Goal: Transaction & Acquisition: Purchase product/service

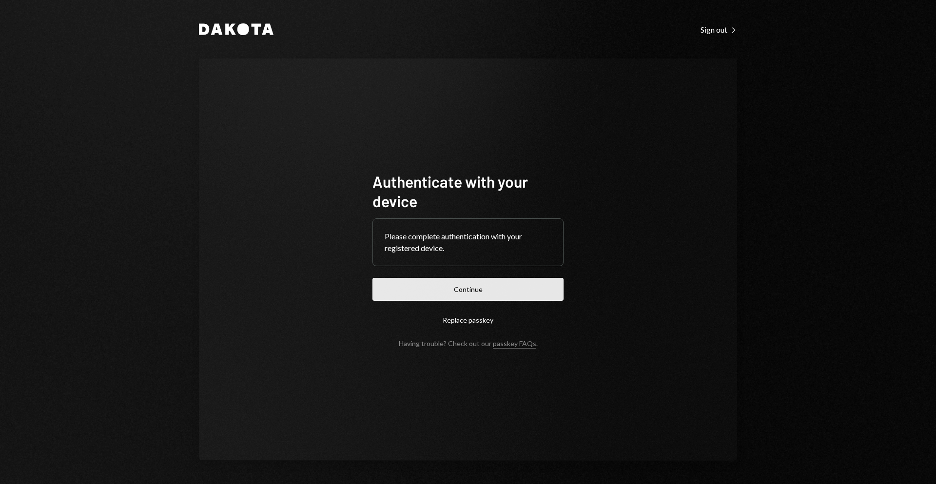
click at [510, 284] on button "Continue" at bounding box center [467, 289] width 191 height 23
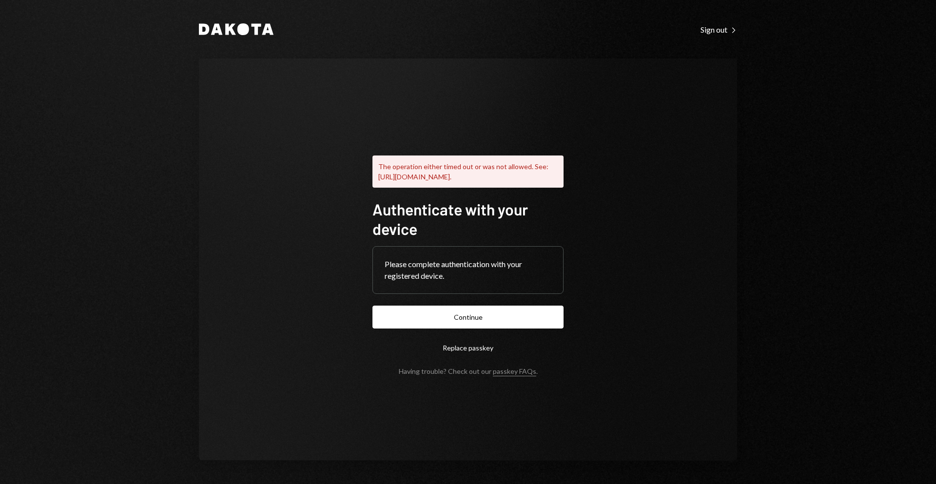
click at [789, 99] on div "Dakota Sign out Right Caret The operation either timed out or was not allowed. …" at bounding box center [468, 242] width 936 height 484
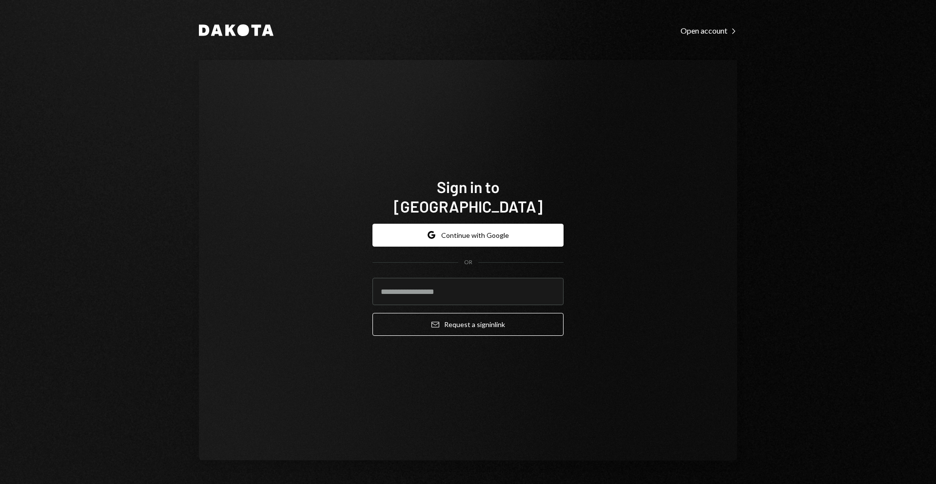
click at [794, 224] on div "Dakota Open account Right Caret Sign in to Dakota Google Continue with Google O…" at bounding box center [468, 242] width 936 height 484
click at [463, 224] on button "Google Continue with Google" at bounding box center [467, 235] width 191 height 23
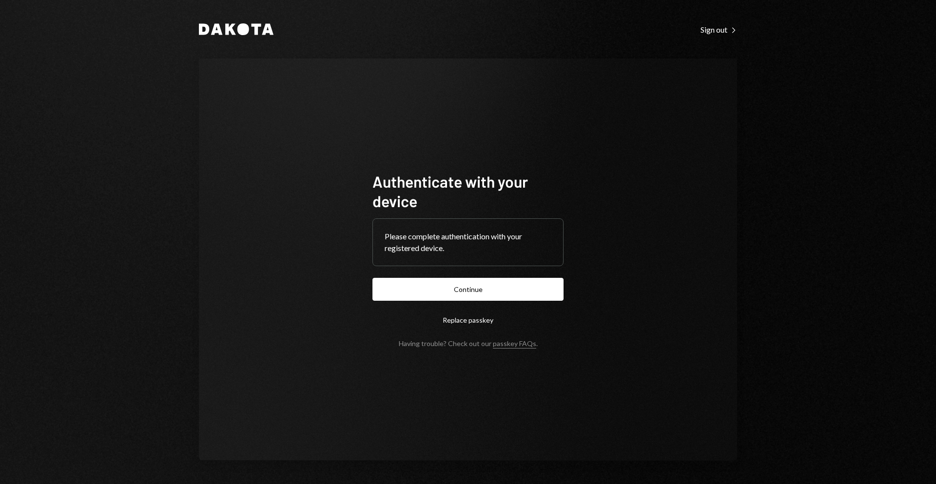
click at [498, 276] on form "Authenticate with your device Please complete authentication with your register…" at bounding box center [467, 260] width 191 height 176
click at [505, 285] on button "Continue" at bounding box center [467, 289] width 191 height 23
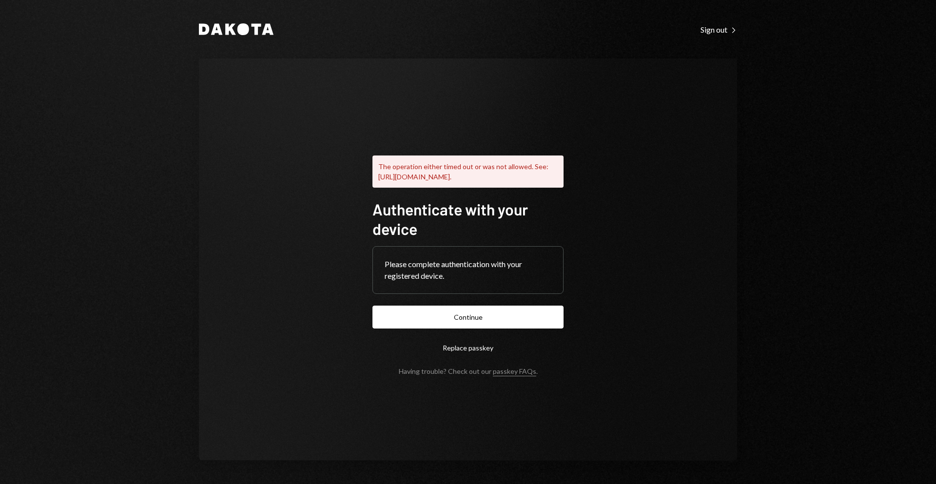
click at [715, 134] on div "The operation either timed out or was not allowed. See: https://www.w3.org/TR/w…" at bounding box center [468, 259] width 538 height 402
click at [692, 228] on div "The operation either timed out or was not allowed. See: https://www.w3.org/TR/w…" at bounding box center [468, 259] width 538 height 402
drag, startPoint x: 677, startPoint y: 263, endPoint x: 651, endPoint y: 272, distance: 27.4
click at [674, 263] on div "The operation either timed out or was not allowed. See: https://www.w3.org/TR/w…" at bounding box center [468, 259] width 538 height 402
click at [548, 320] on button "Continue" at bounding box center [467, 317] width 191 height 23
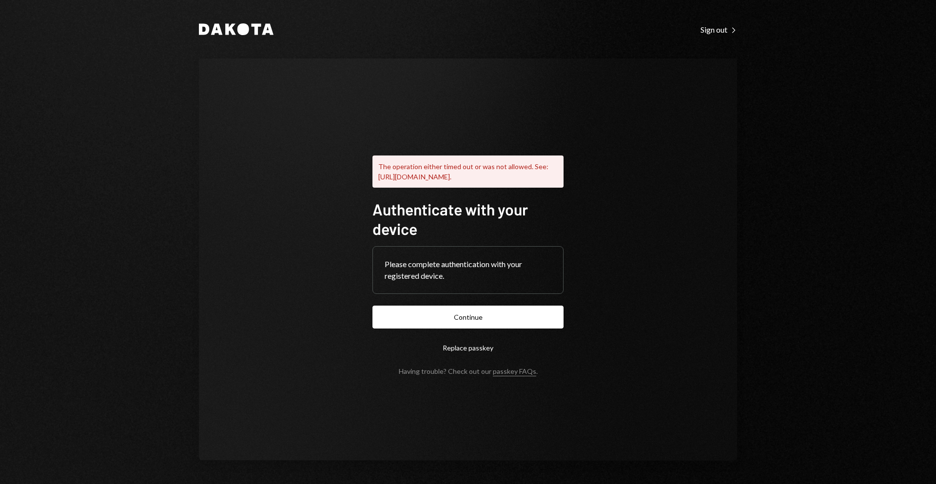
click at [682, 305] on div "The operation either timed out or was not allowed. See: https://www.w3.org/TR/w…" at bounding box center [468, 259] width 538 height 402
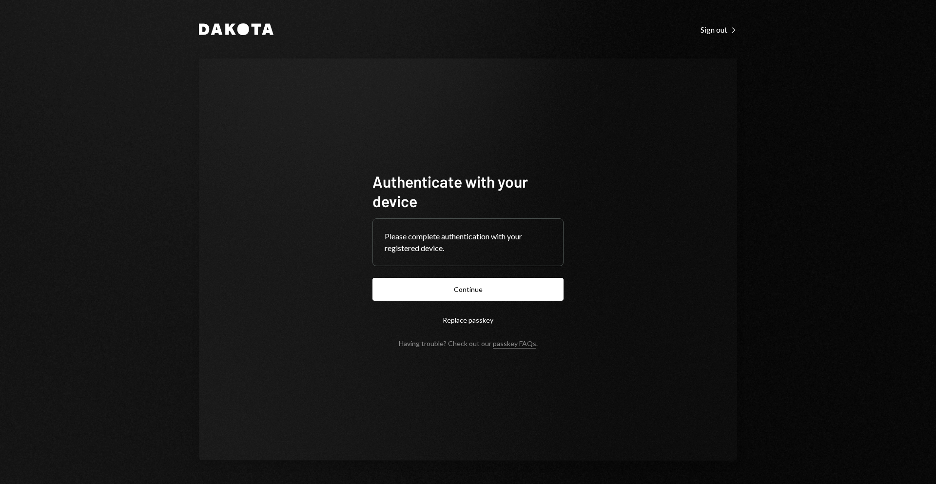
click at [496, 276] on form "Authenticate with your device Please complete authentication with your register…" at bounding box center [467, 260] width 191 height 176
click at [503, 289] on button "Continue" at bounding box center [467, 289] width 191 height 23
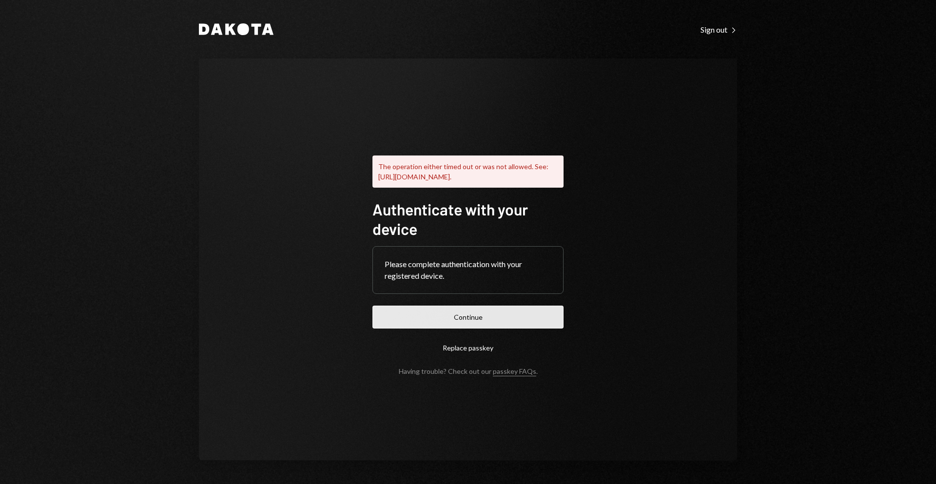
click at [454, 322] on button "Continue" at bounding box center [467, 317] width 191 height 23
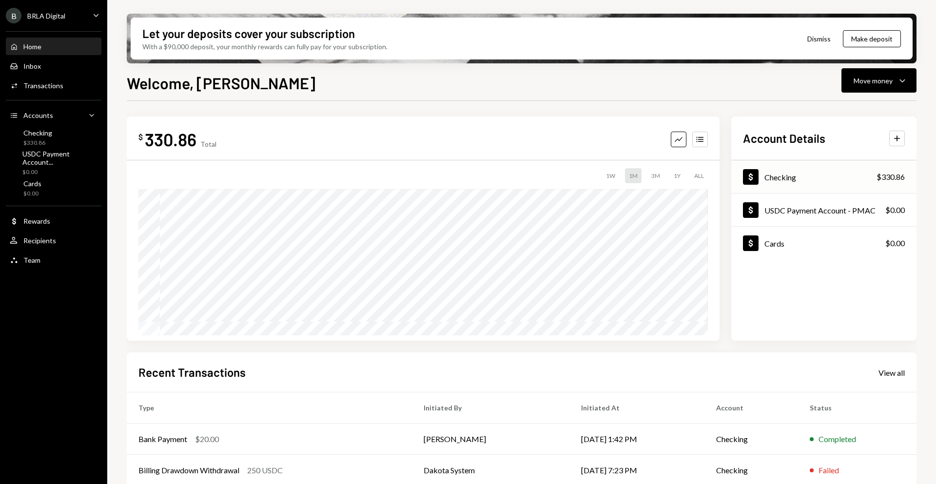
click at [882, 179] on div "$330.86" at bounding box center [890, 177] width 28 height 12
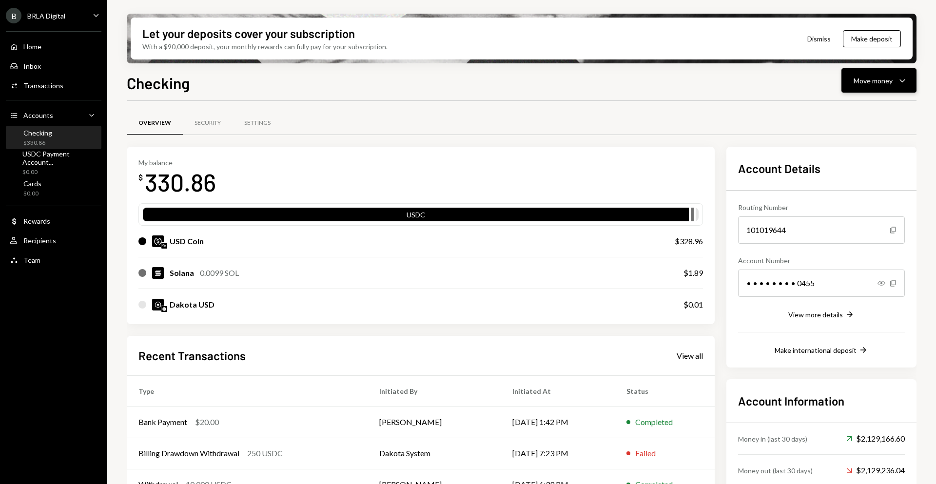
click at [879, 84] on div "Move money" at bounding box center [872, 81] width 39 height 10
click at [864, 111] on div "Send" at bounding box center [870, 110] width 71 height 10
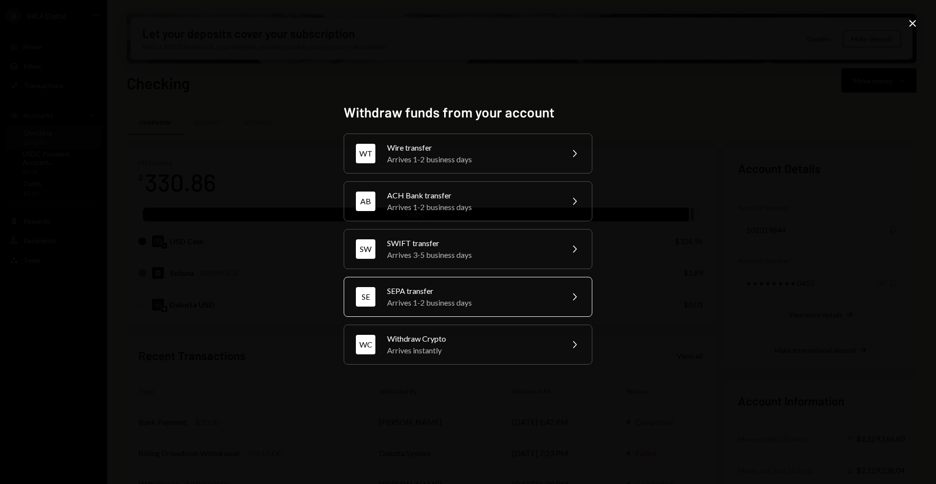
click at [545, 291] on div "SEPA transfer" at bounding box center [472, 291] width 170 height 12
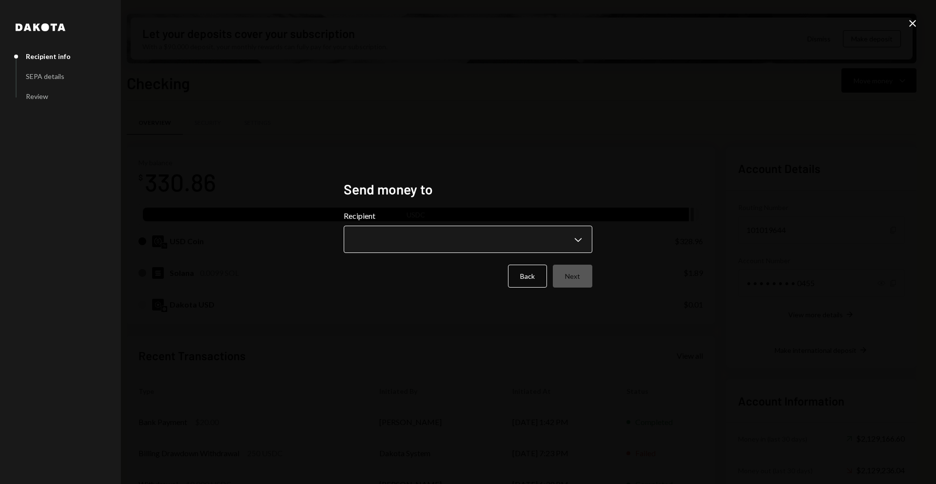
click at [542, 244] on body "B BRLA Digital Caret Down Home Home Inbox Inbox Activities Transactions Account…" at bounding box center [468, 242] width 936 height 484
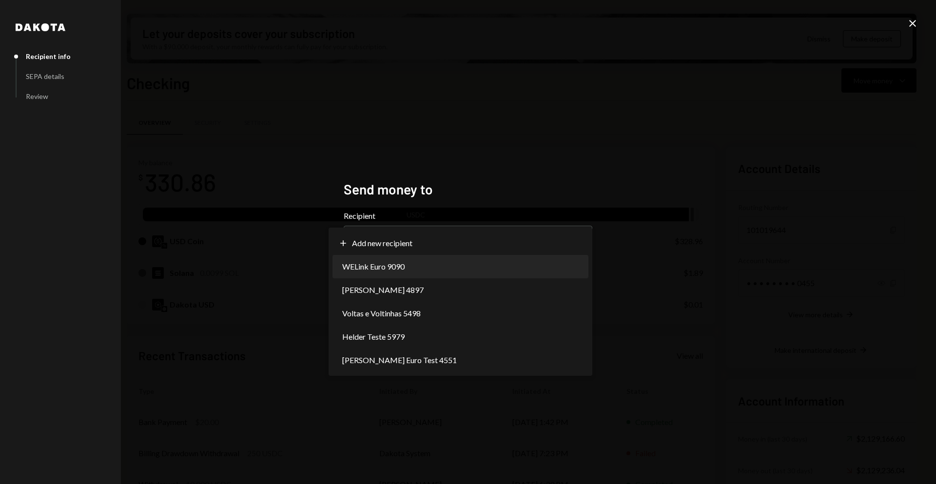
select select "**********"
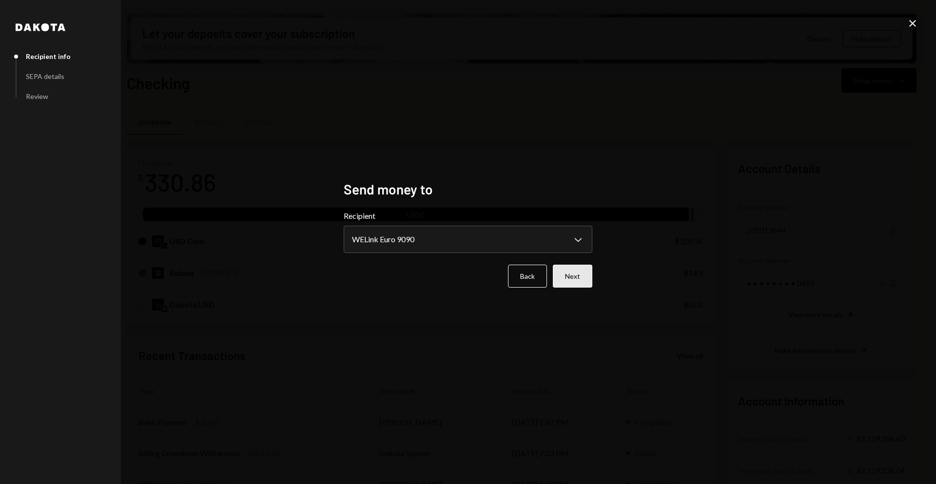
click at [571, 281] on button "Next" at bounding box center [572, 276] width 39 height 23
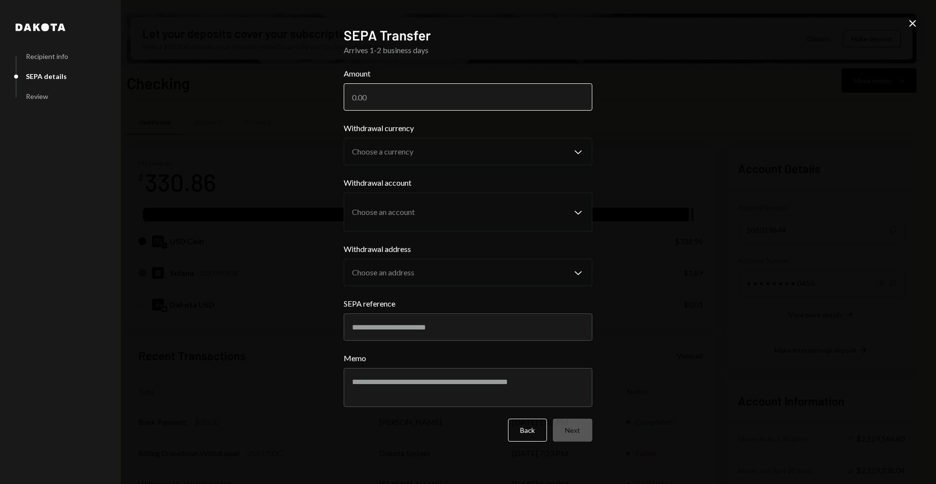
click at [499, 93] on input "Amount" at bounding box center [468, 96] width 249 height 27
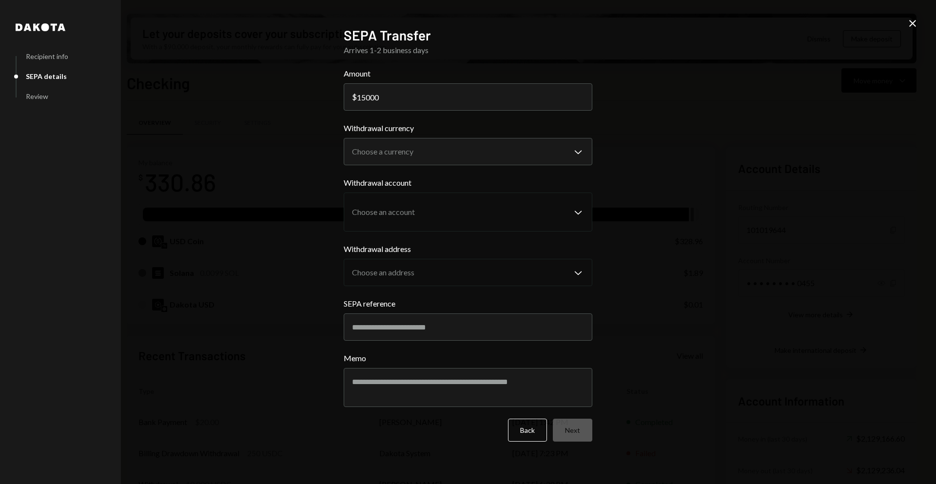
click at [481, 74] on label "Amount" at bounding box center [468, 74] width 249 height 12
click at [481, 83] on input "15000" at bounding box center [468, 96] width 249 height 27
type input "60000"
click at [557, 162] on body "B BRLA Digital Caret Down Home Home Inbox Inbox Activities Transactions Account…" at bounding box center [468, 242] width 936 height 484
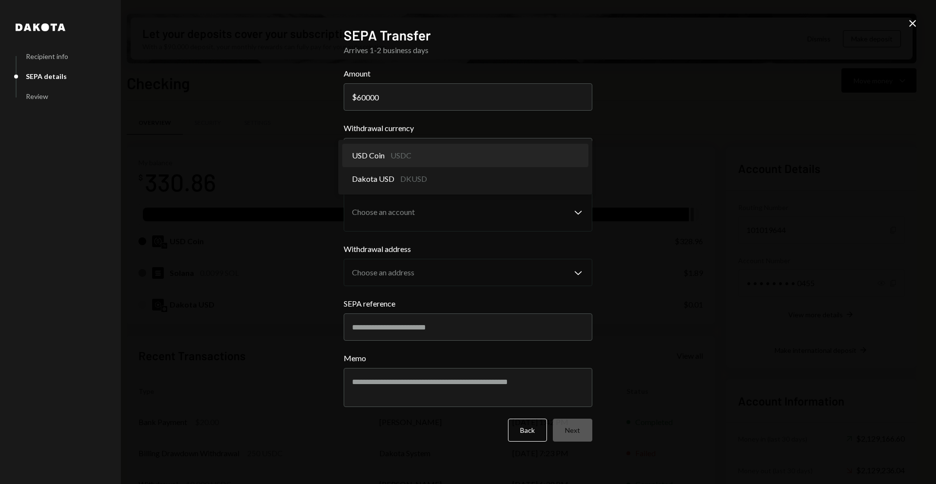
select select "****"
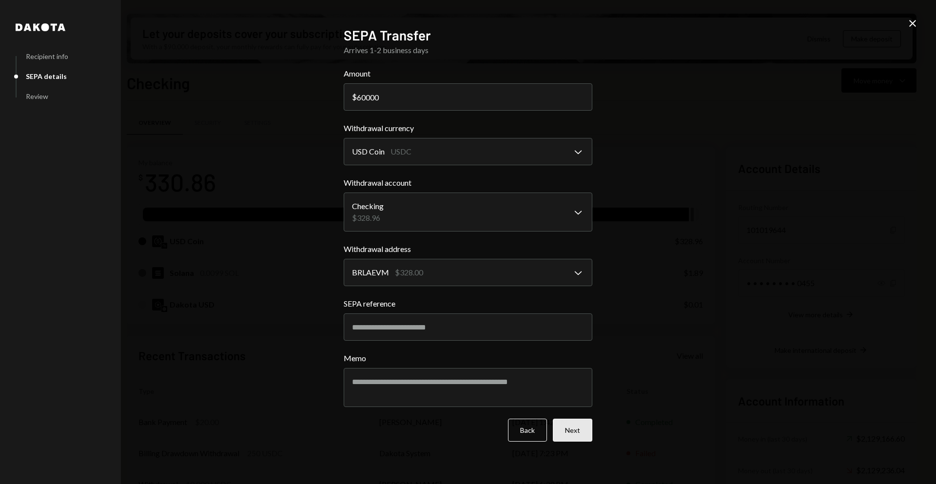
click at [582, 422] on button "Next" at bounding box center [572, 430] width 39 height 23
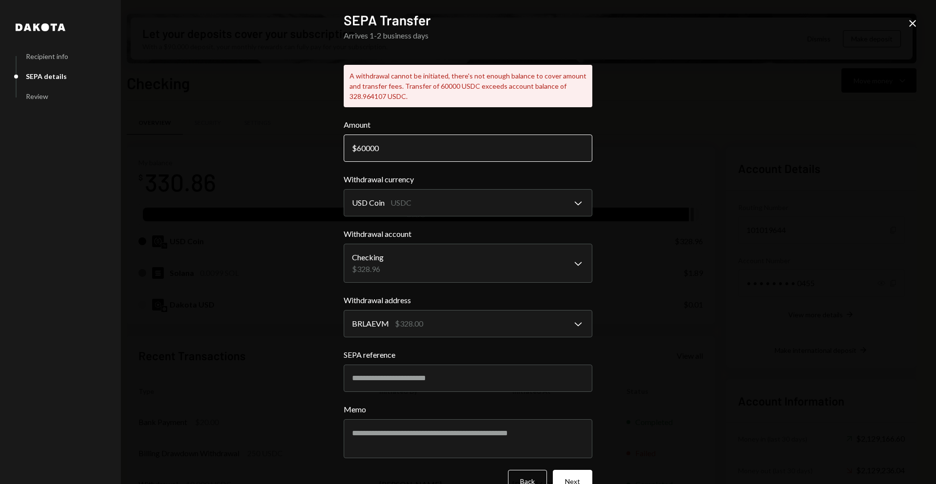
click at [495, 151] on input "60000" at bounding box center [468, 147] width 249 height 27
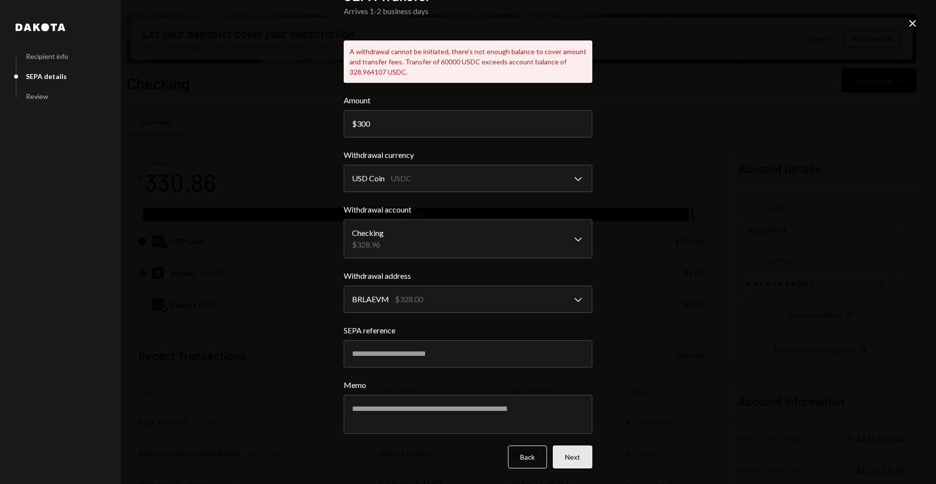
type input "300"
click at [562, 458] on button "Next" at bounding box center [572, 456] width 39 height 23
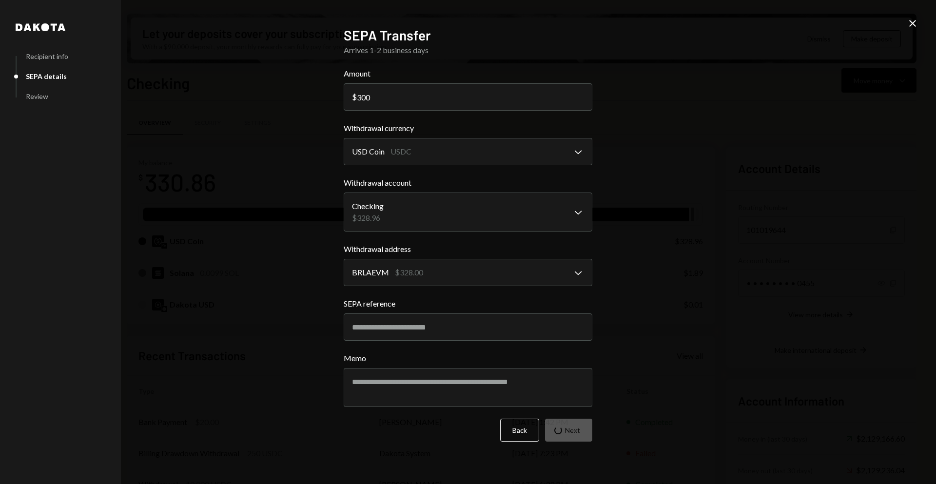
scroll to position [0, 0]
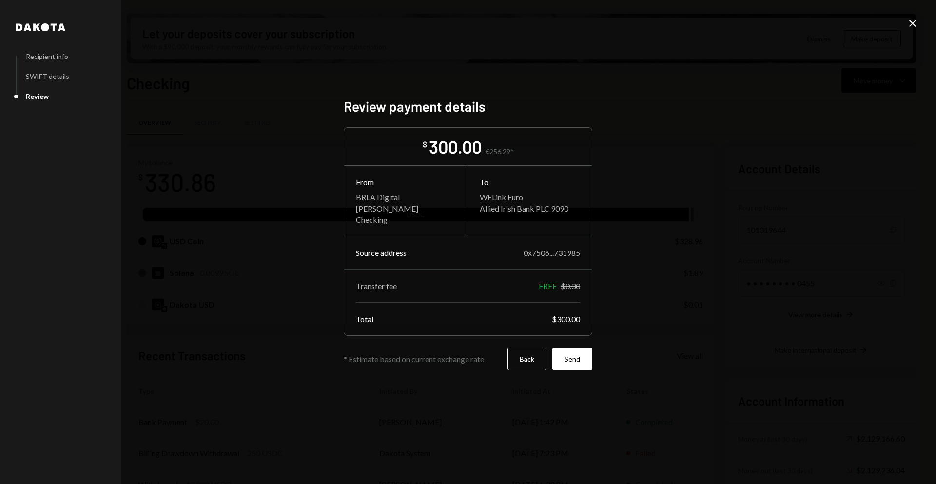
click at [506, 151] on div "€256.29*" at bounding box center [499, 151] width 28 height 8
click at [499, 146] on div "$ 300.00 €256.29*" at bounding box center [467, 146] width 91 height 22
click at [501, 149] on div "$ 300.00 €256.29*" at bounding box center [467, 146] width 91 height 22
click at [501, 149] on div "€256.29*" at bounding box center [499, 151] width 28 height 8
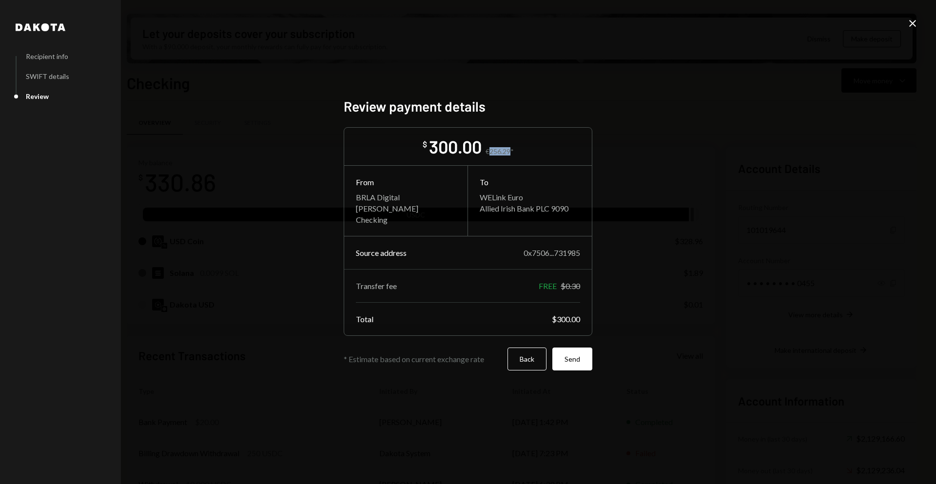
click at [501, 149] on div "€256.29*" at bounding box center [499, 151] width 28 height 8
click at [499, 153] on div "€256.29*" at bounding box center [499, 151] width 28 height 8
